Goal: Task Accomplishment & Management: Use online tool/utility

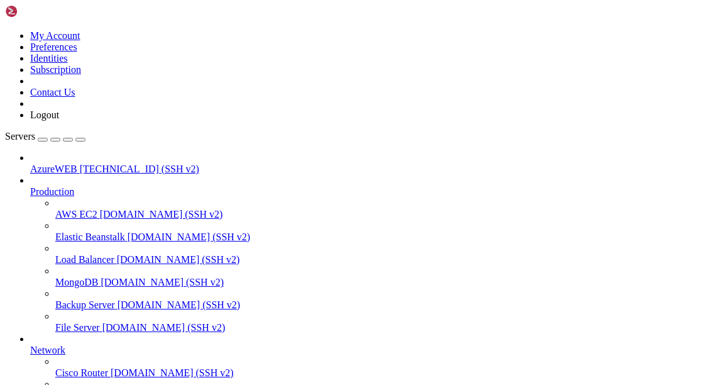
scroll to position [1116, 0]
drag, startPoint x: 167, startPoint y: 851, endPoint x: 218, endPoint y: 845, distance: 51.9
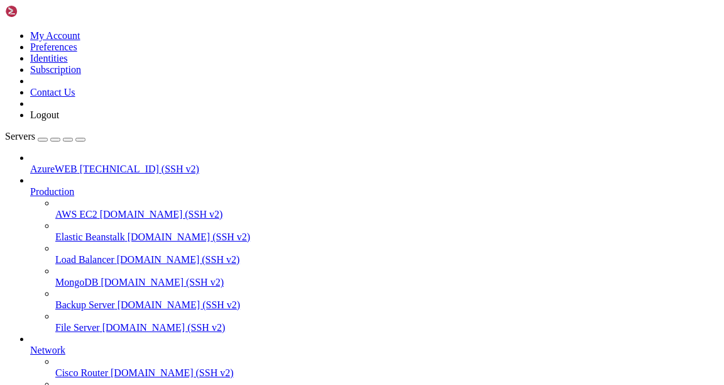
scroll to position [2574, 0]
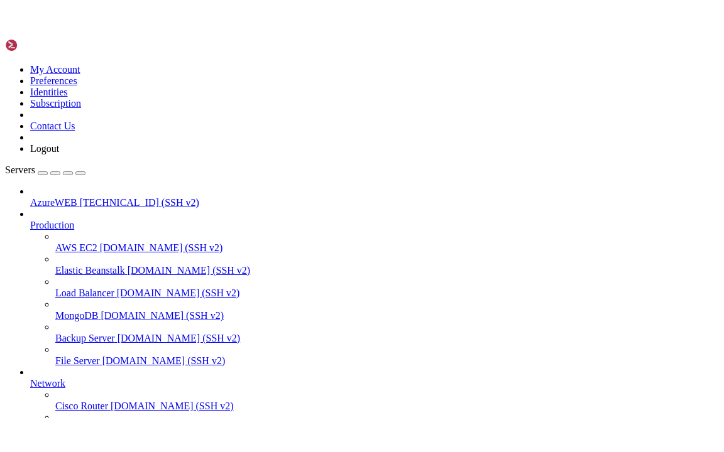
scroll to position [2799, 0]
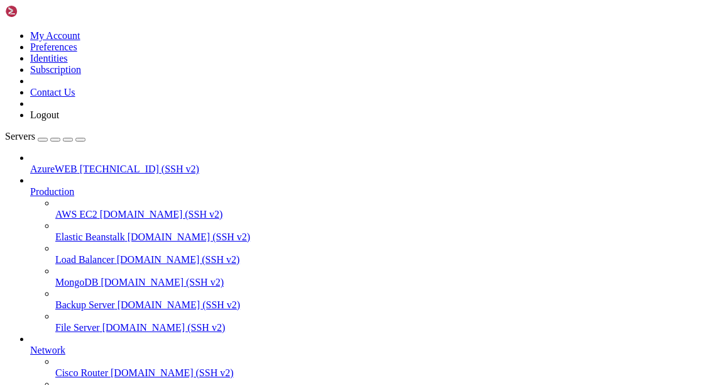
drag, startPoint x: 172, startPoint y: 1020, endPoint x: 235, endPoint y: 1016, distance: 63.0
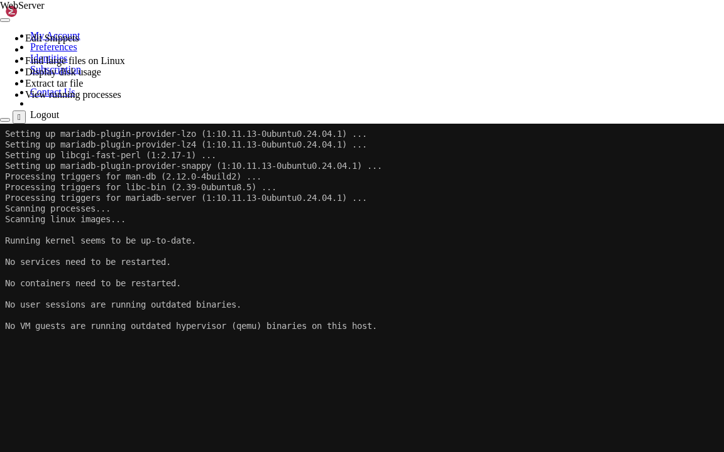
scroll to position [2756, 0]
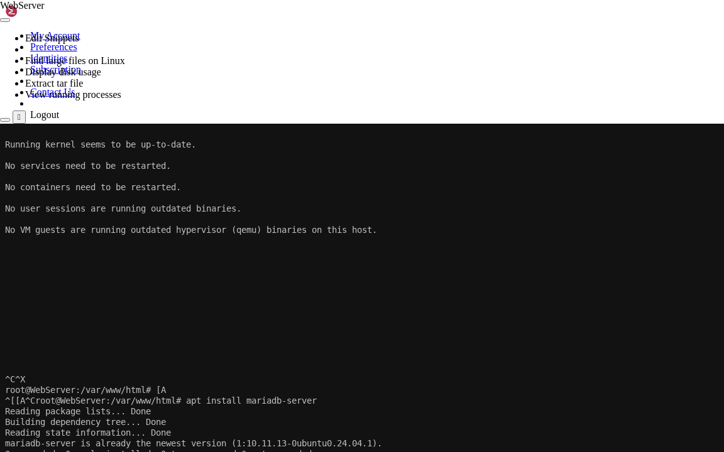
drag, startPoint x: 7, startPoint y: 562, endPoint x: 167, endPoint y: 565, distance: 159.7
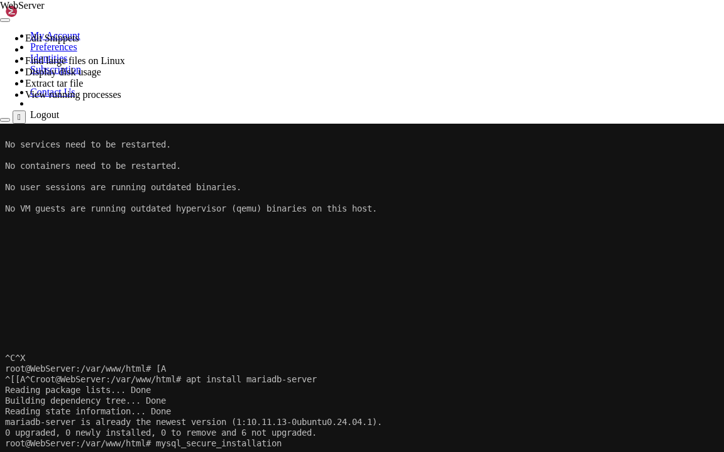
scroll to position [2778, 0]
drag, startPoint x: 105, startPoint y: 549, endPoint x: 344, endPoint y: 548, distance: 238.8
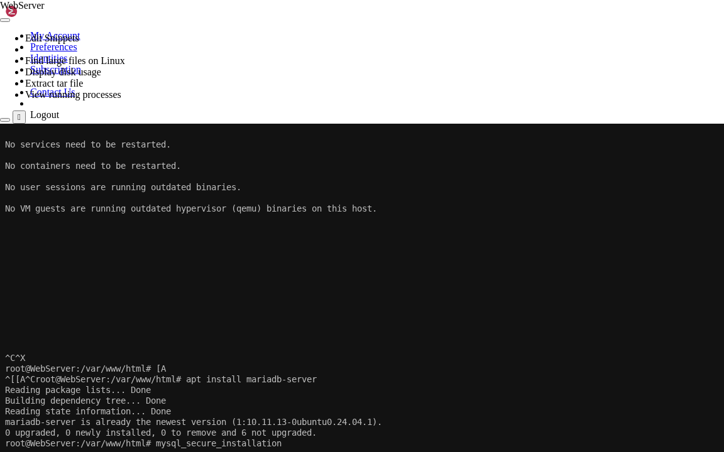
drag, startPoint x: 116, startPoint y: 549, endPoint x: 344, endPoint y: 548, distance: 228.7
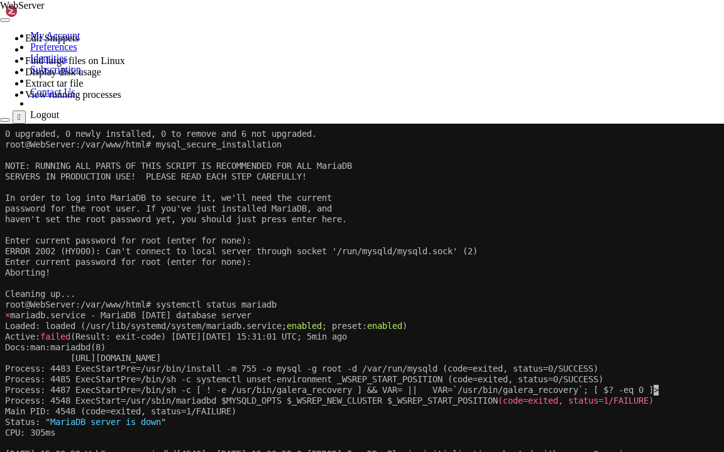
scroll to position [3077, 0]
click at [70, 335] on span "failed" at bounding box center [55, 337] width 30 height 10
click at [172, 302] on x-row "root@WebServer:/var/www/html# systemctl status mariadb" at bounding box center [362, 305] width 714 height 11
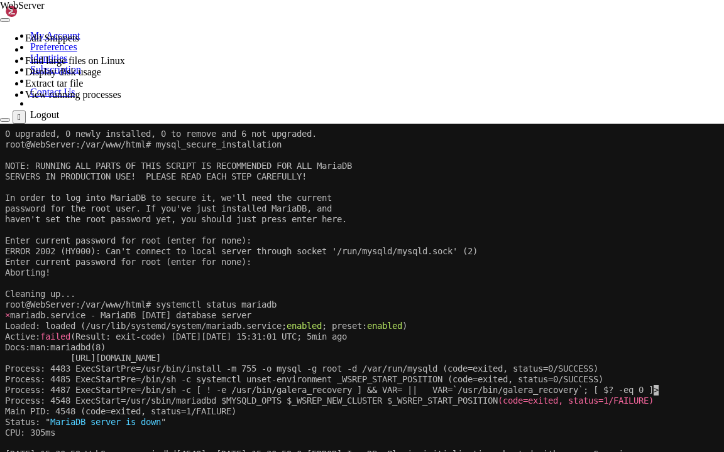
click at [146, 384] on x-row "Main PID: 4548 (code=exited, status=1/FAILURE)" at bounding box center [362, 412] width 714 height 11
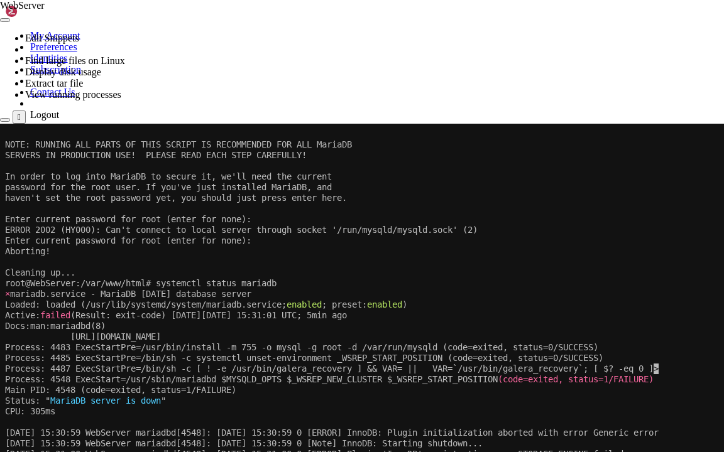
scroll to position [3120, 0]
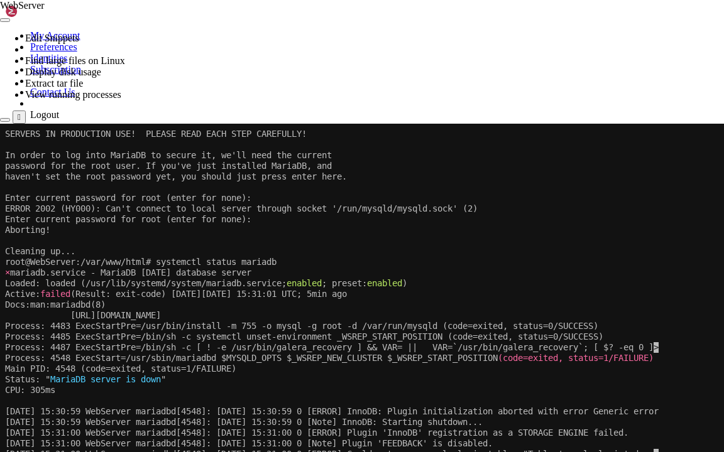
drag, startPoint x: 239, startPoint y: 554, endPoint x: 400, endPoint y: 550, distance: 161.5
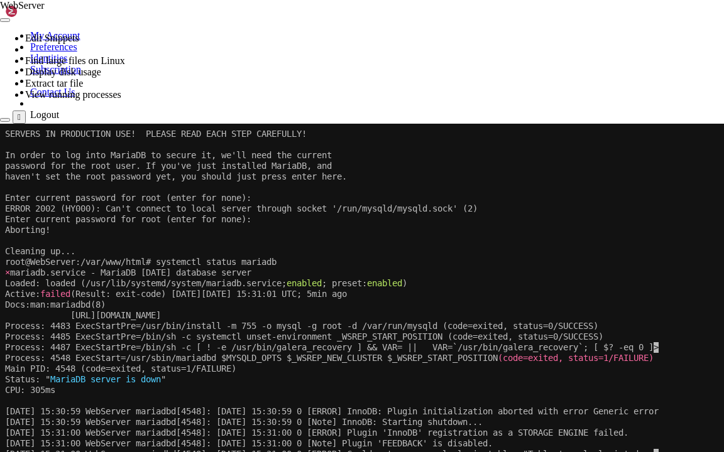
copy span "journalctl -xeu mariadb.service"
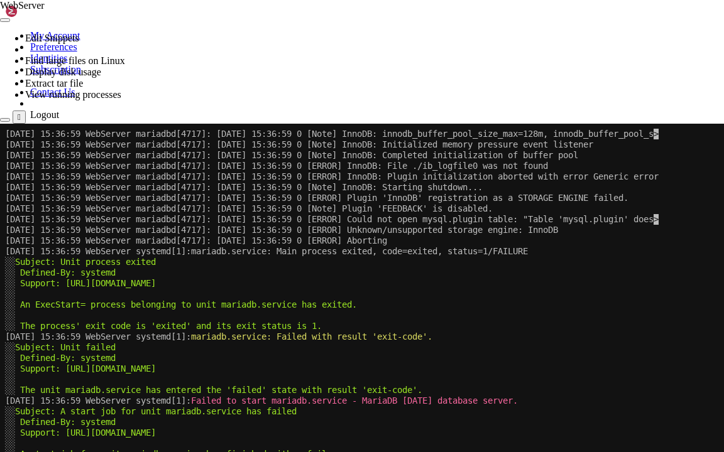
scroll to position [4102, 0]
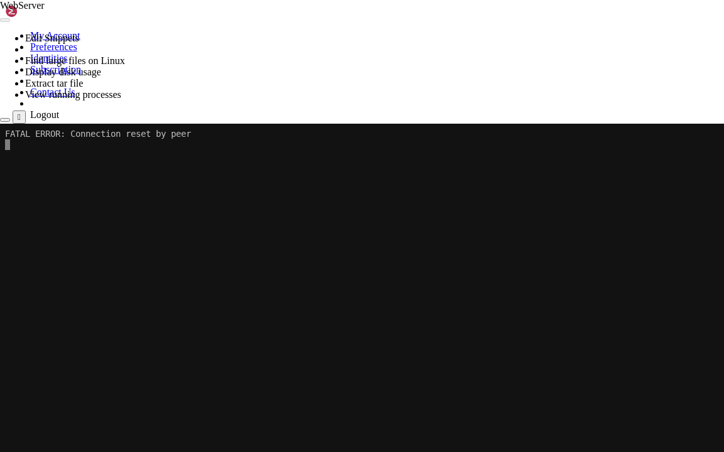
click at [50, 159] on button "Reconnect" at bounding box center [25, 165] width 50 height 13
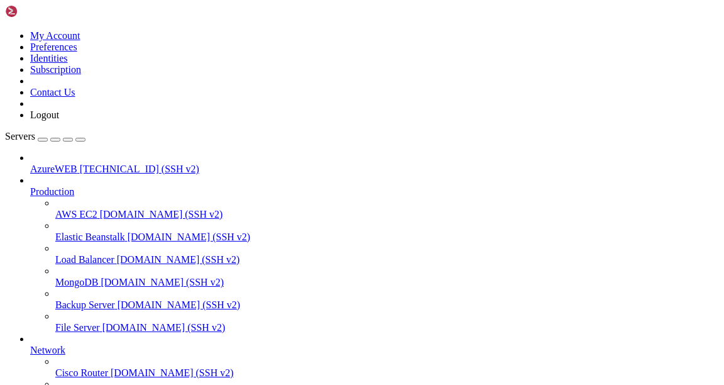
scroll to position [4402, 0]
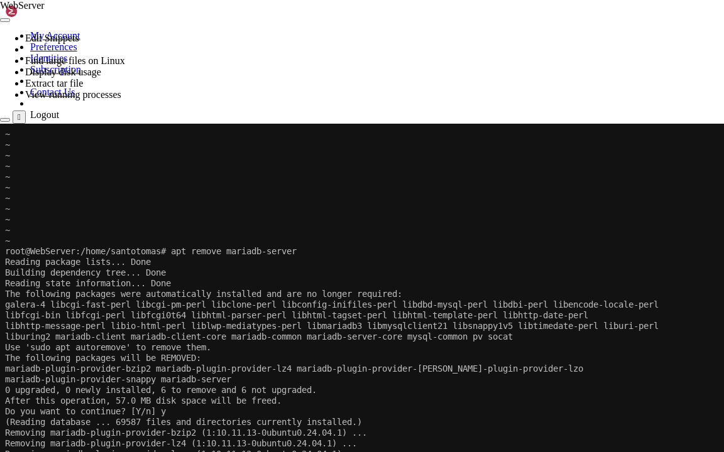
scroll to position [4615, 0]
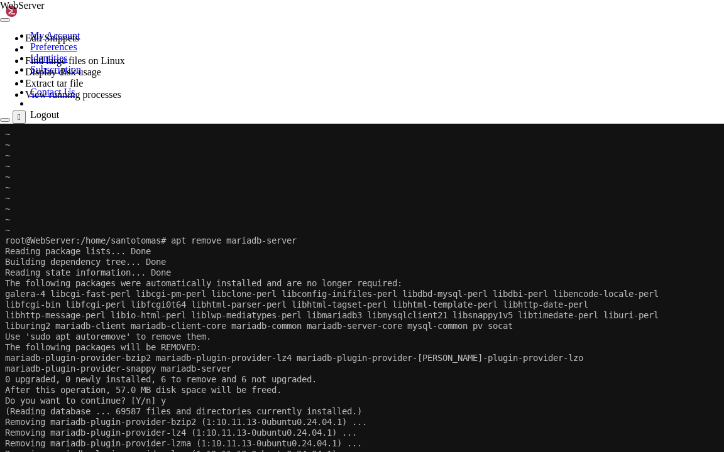
click at [0, 124] on icon at bounding box center [0, 124] width 0 height 0
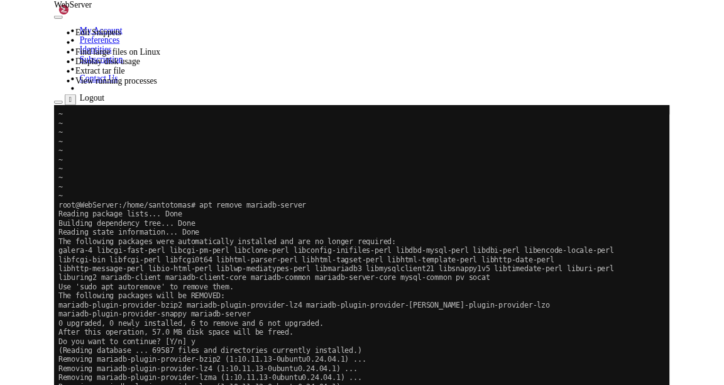
scroll to position [4625, 0]
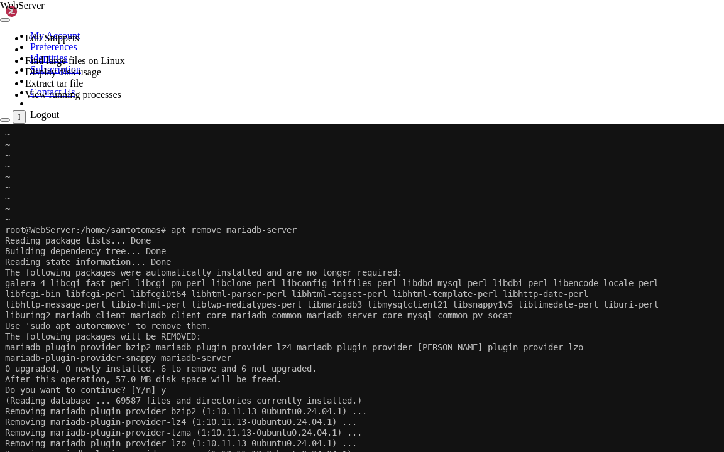
click at [21, 112] on div "" at bounding box center [19, 116] width 3 height 9
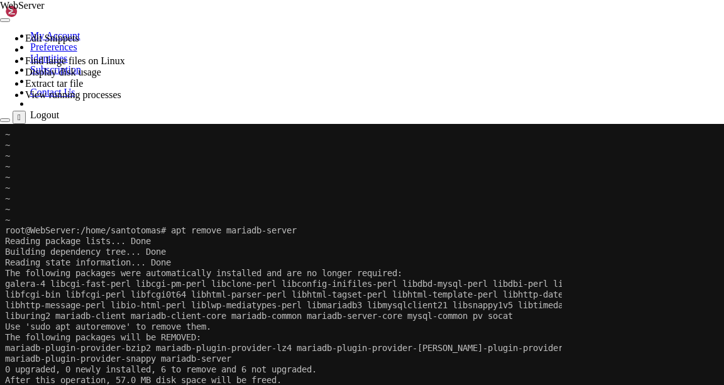
scroll to position [0, 0]
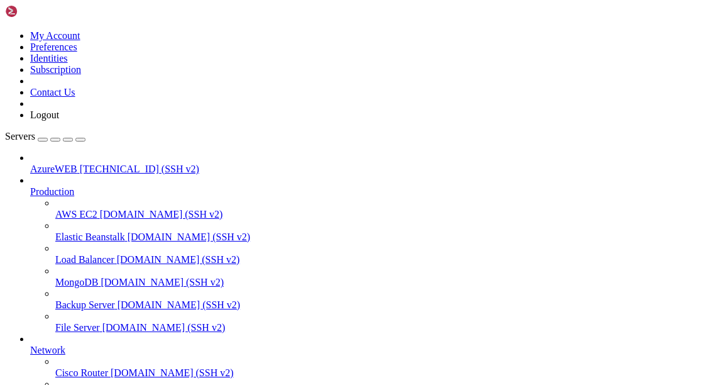
click at [80, 163] on span "[TECHNICAL_ID] (SSH v2)" at bounding box center [139, 168] width 119 height 11
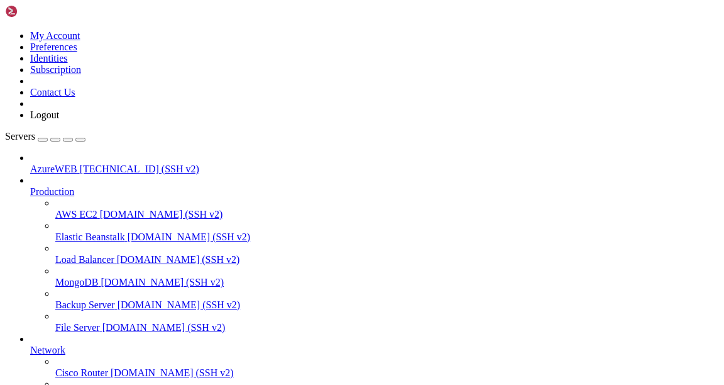
drag, startPoint x: 440, startPoint y: 167, endPoint x: 279, endPoint y: 97, distance: 175.1
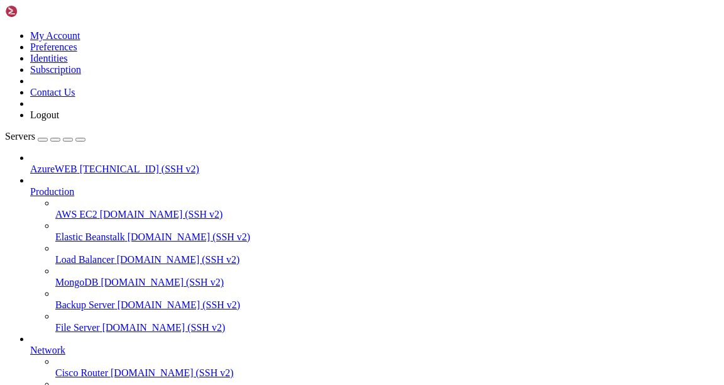
scroll to position [6737, 0]
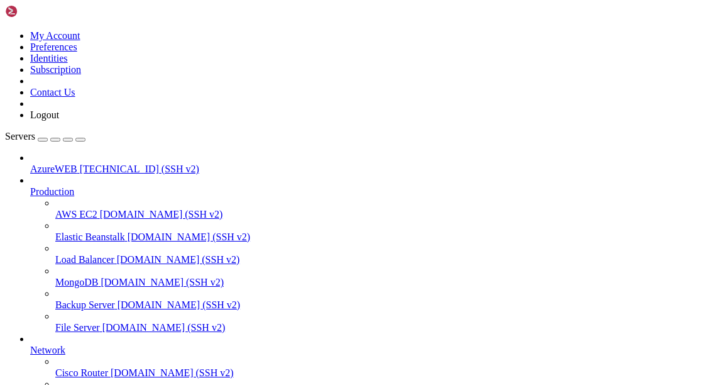
drag, startPoint x: 30, startPoint y: 904, endPoint x: 296, endPoint y: 975, distance: 275.6
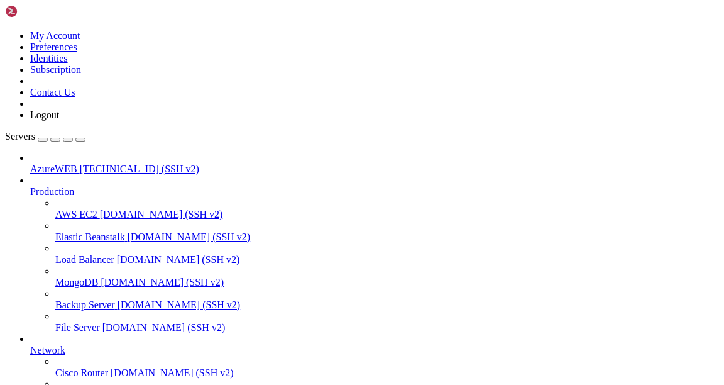
drag, startPoint x: 21, startPoint y: 934, endPoint x: 515, endPoint y: 1034, distance: 503.3
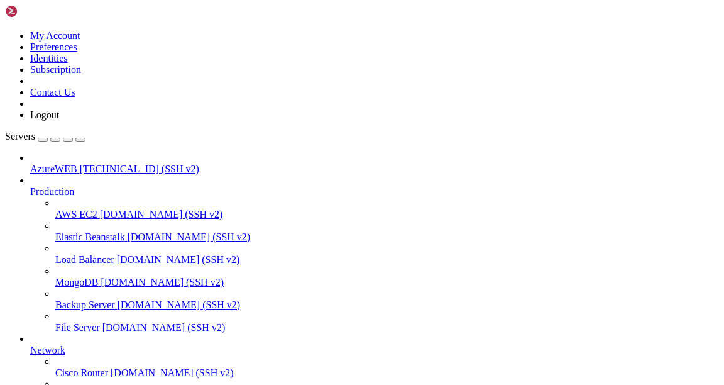
scroll to position [104962, 0]
drag, startPoint x: 11, startPoint y: 924, endPoint x: 379, endPoint y: 1019, distance: 379.8
copy div "[DATE]T15:45:26.833093+00:00 WebServer mariadbd[1814]: [DATE] 15:45:26 0 [ERROR…"
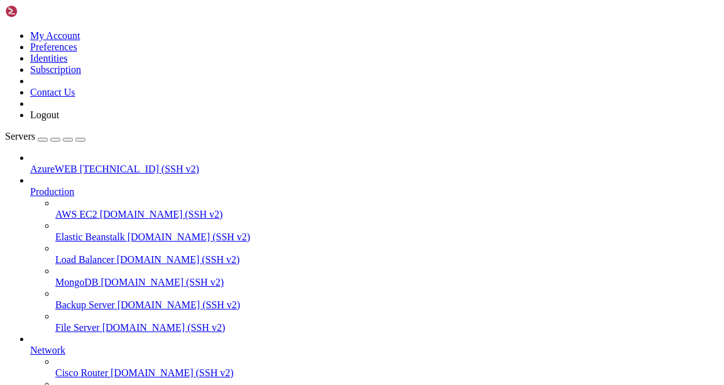
drag, startPoint x: 241, startPoint y: 1034, endPoint x: 408, endPoint y: 1037, distance: 167.2
copy span "journalctl -xeu mariadb.service"
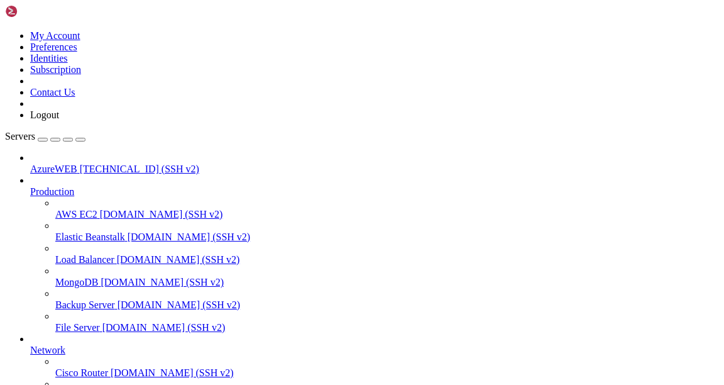
scroll to position [106662, 0]
drag, startPoint x: 160, startPoint y: 822, endPoint x: 404, endPoint y: 852, distance: 246.2
drag, startPoint x: 187, startPoint y: 1035, endPoint x: 297, endPoint y: 1033, distance: 110.0
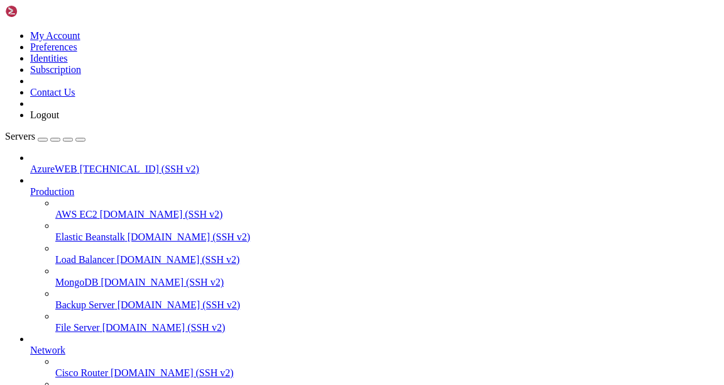
copy x-row "apt list --upgradable"
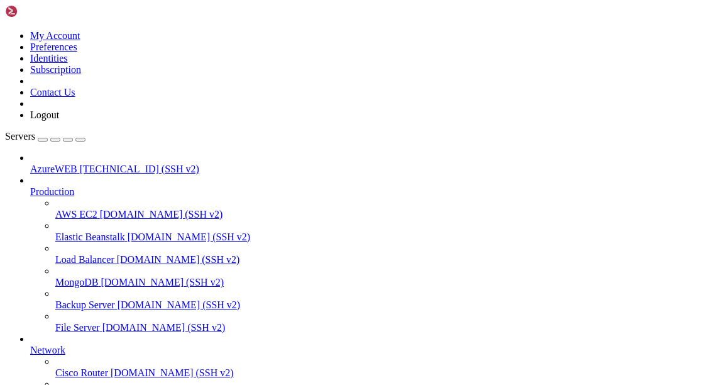
scroll to position [108969, 0]
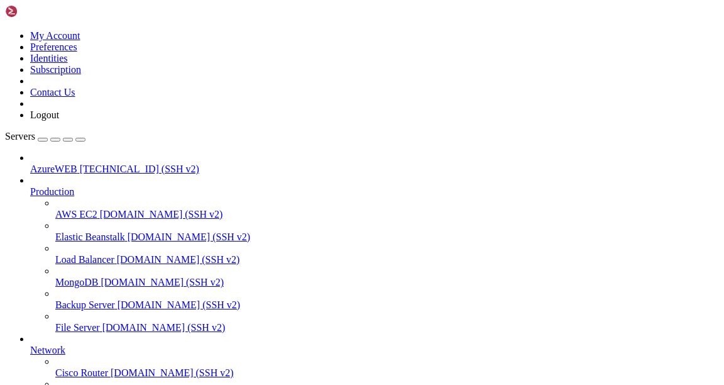
drag, startPoint x: 12, startPoint y: 795, endPoint x: 205, endPoint y: 918, distance: 228.6
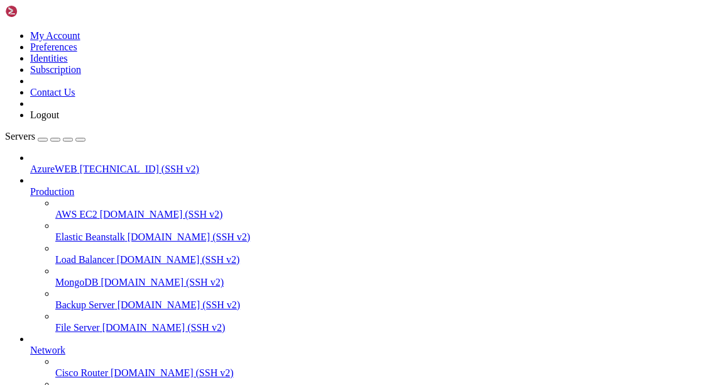
drag, startPoint x: 386, startPoint y: 910, endPoint x: 229, endPoint y: 937, distance: 160.0
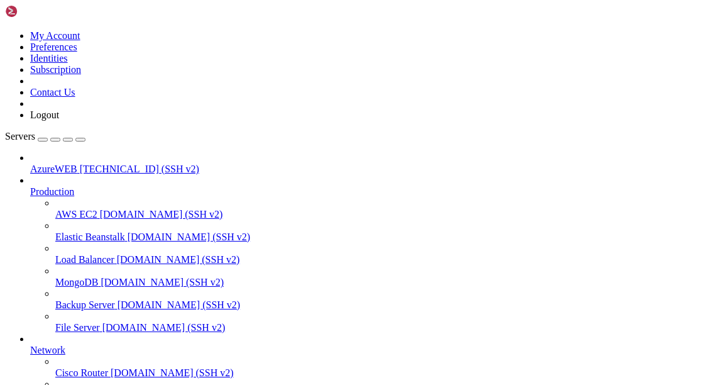
drag, startPoint x: 291, startPoint y: 979, endPoint x: 559, endPoint y: 1030, distance: 272.5
